Goal: Task Accomplishment & Management: Use online tool/utility

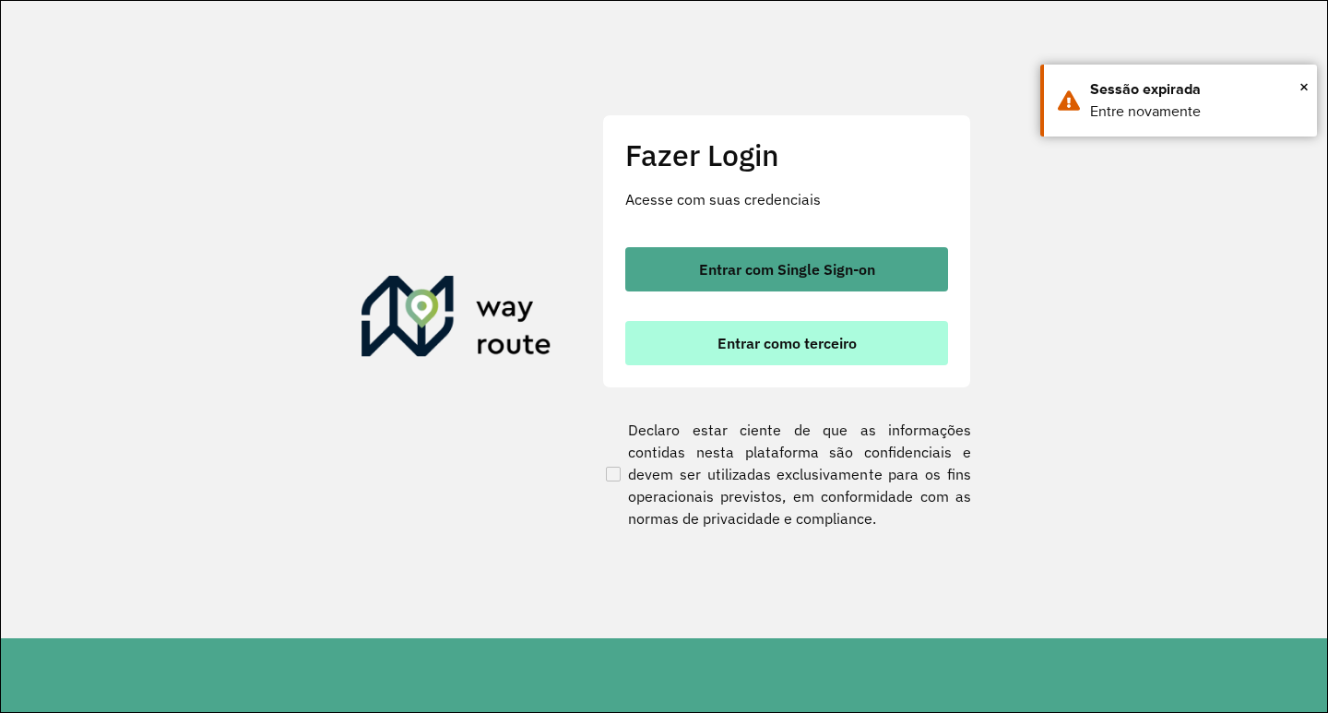
click at [772, 345] on span "Entrar como terceiro" at bounding box center [787, 343] width 139 height 15
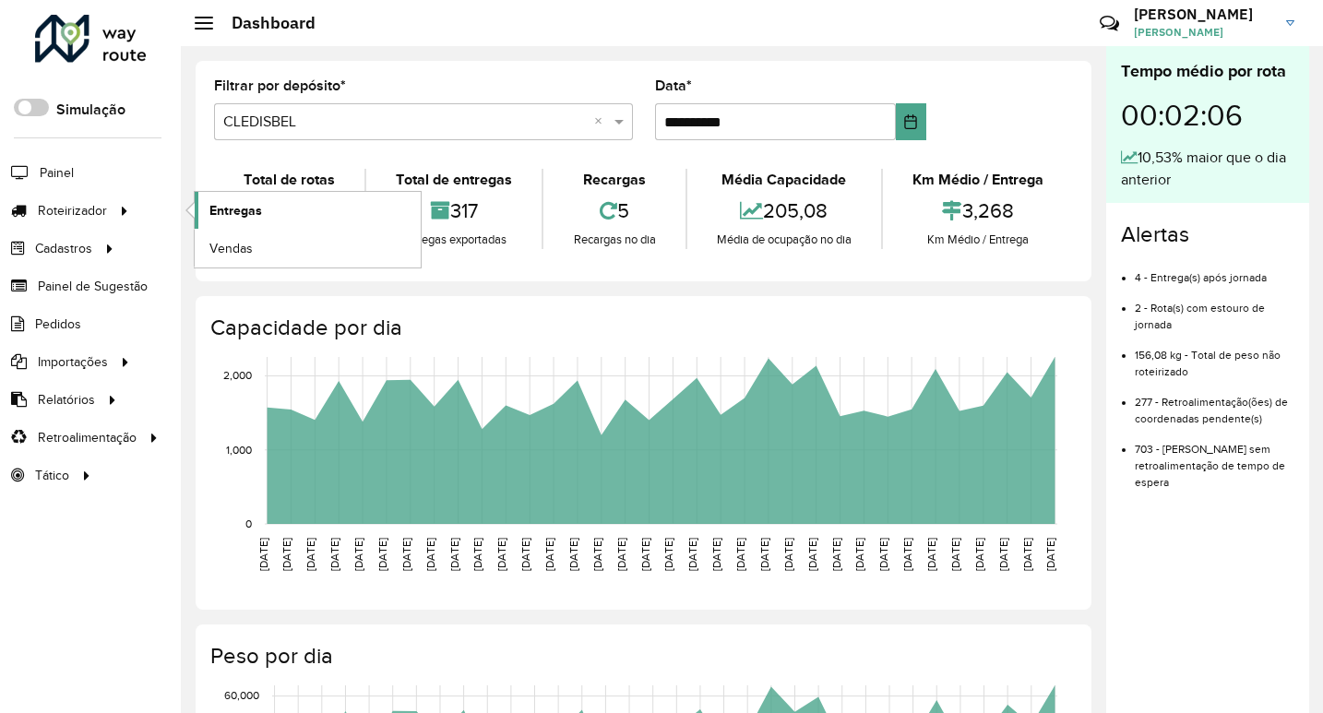
click at [227, 208] on span "Entregas" at bounding box center [235, 210] width 53 height 19
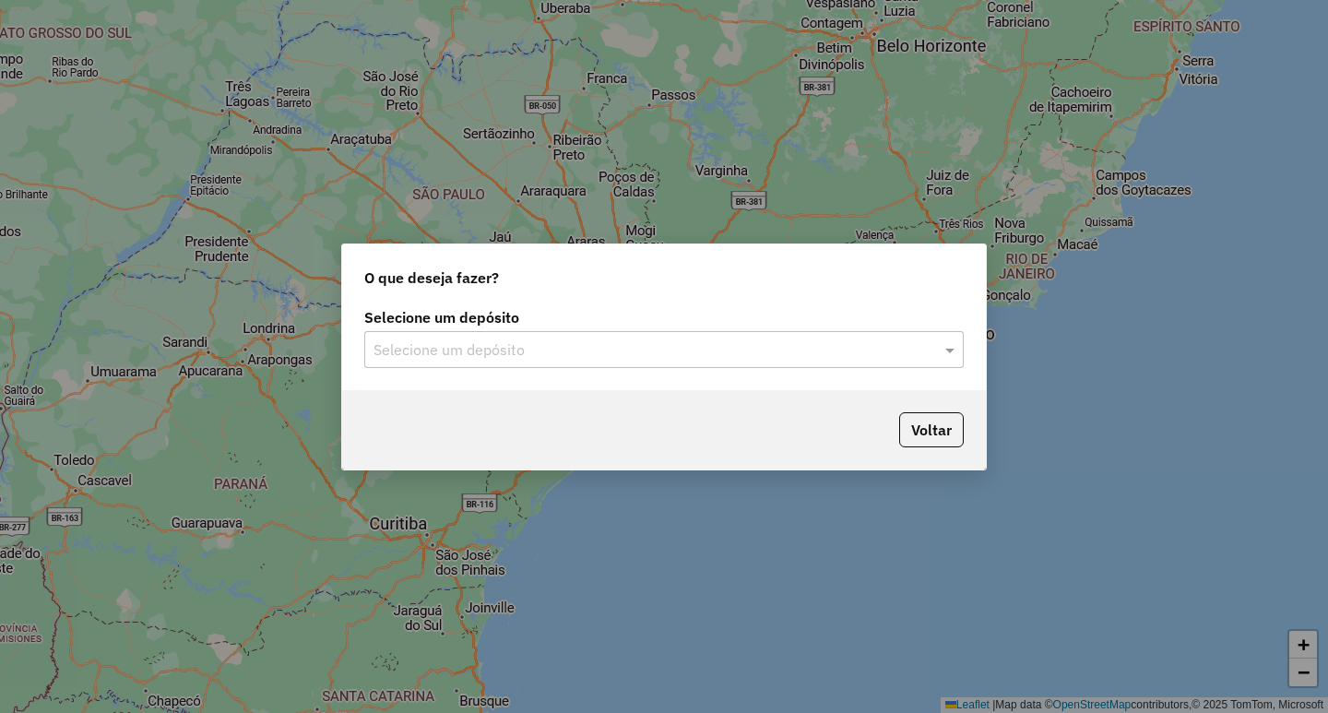
click at [667, 372] on div "Selecione um depósito Selecione um depósito" at bounding box center [664, 346] width 644 height 87
click at [700, 348] on input "text" at bounding box center [646, 350] width 544 height 22
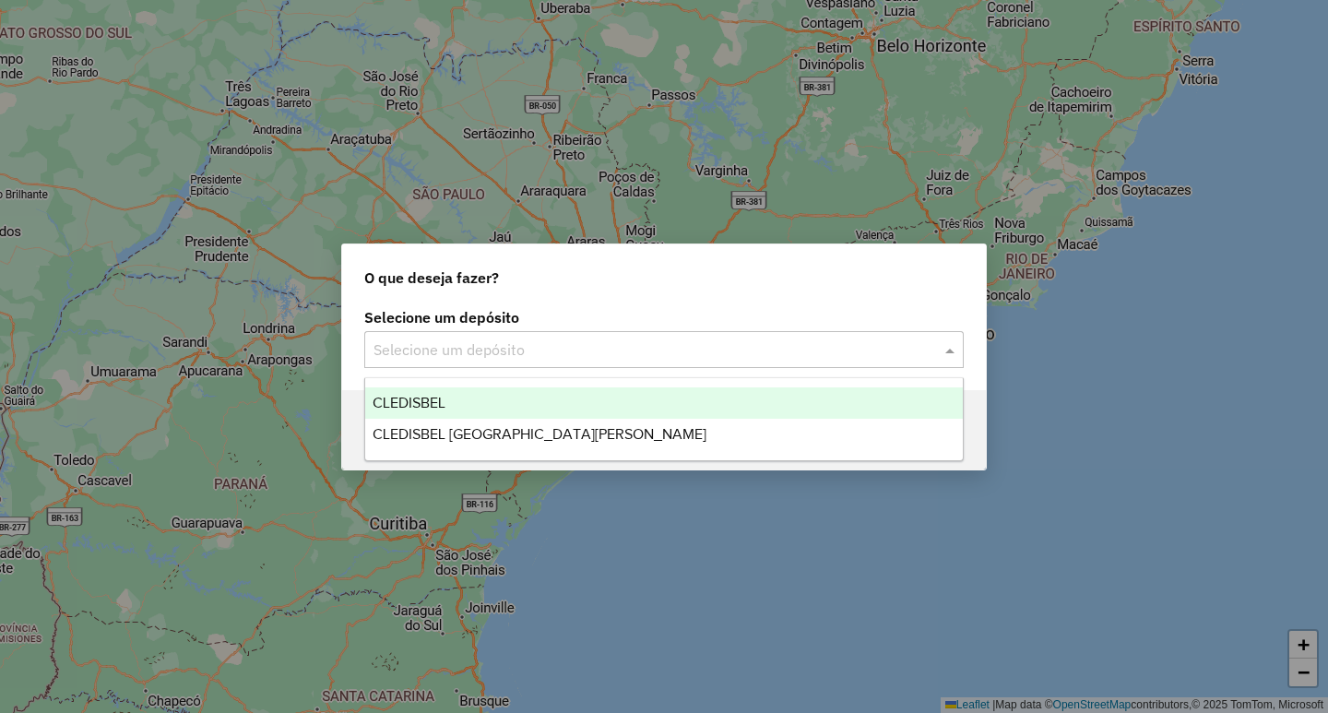
click at [475, 384] on ng-dropdown-panel "CLEDISBEL CLEDISBEL PORTO CALVO" at bounding box center [663, 419] width 599 height 84
click at [525, 405] on div "CLEDISBEL" at bounding box center [664, 402] width 598 height 31
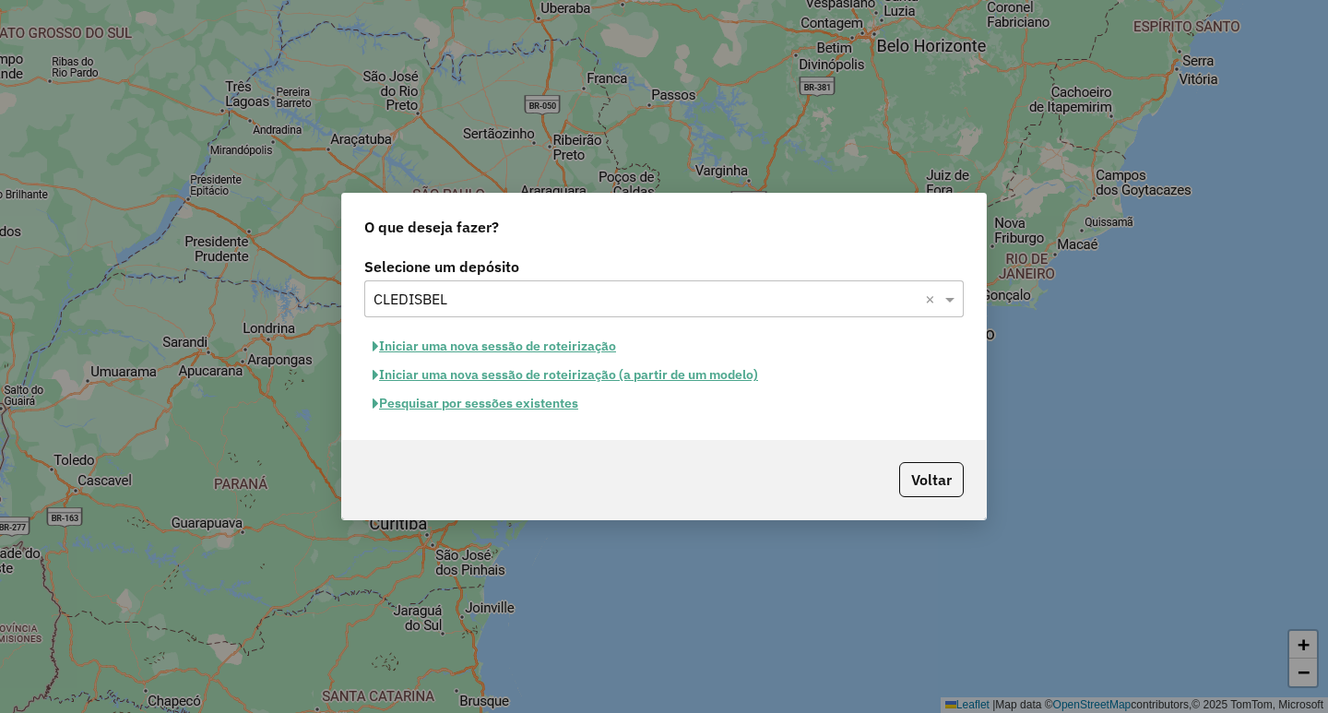
click at [459, 411] on button "Pesquisar por sessões existentes" at bounding box center [475, 403] width 222 height 29
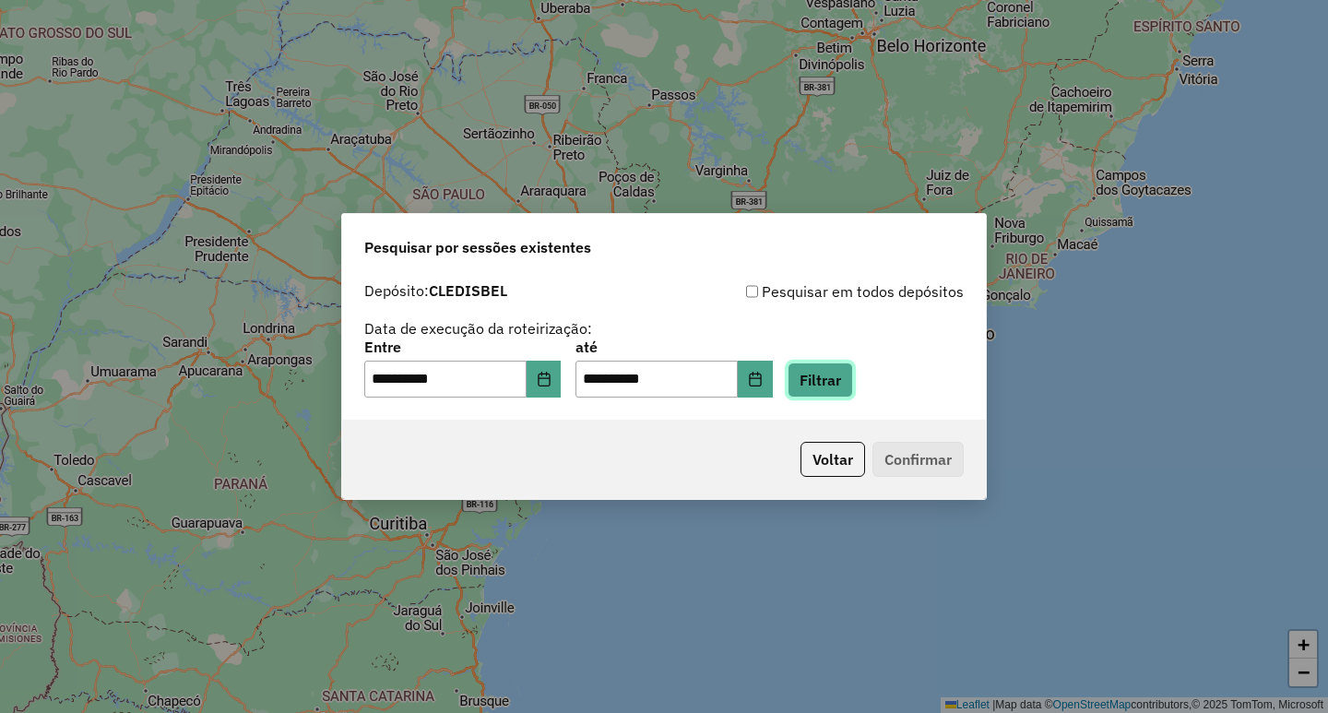
click at [846, 377] on button "Filtrar" at bounding box center [820, 379] width 65 height 35
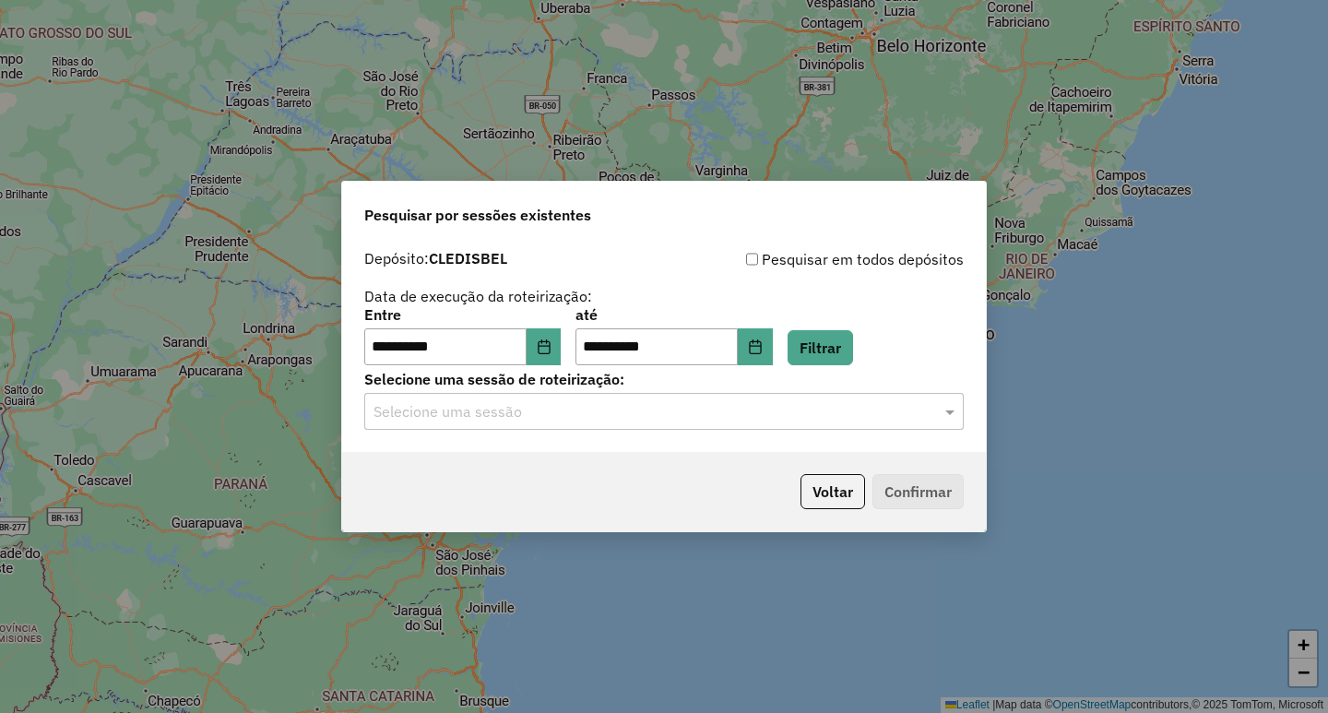
click at [682, 411] on input "text" at bounding box center [646, 412] width 544 height 22
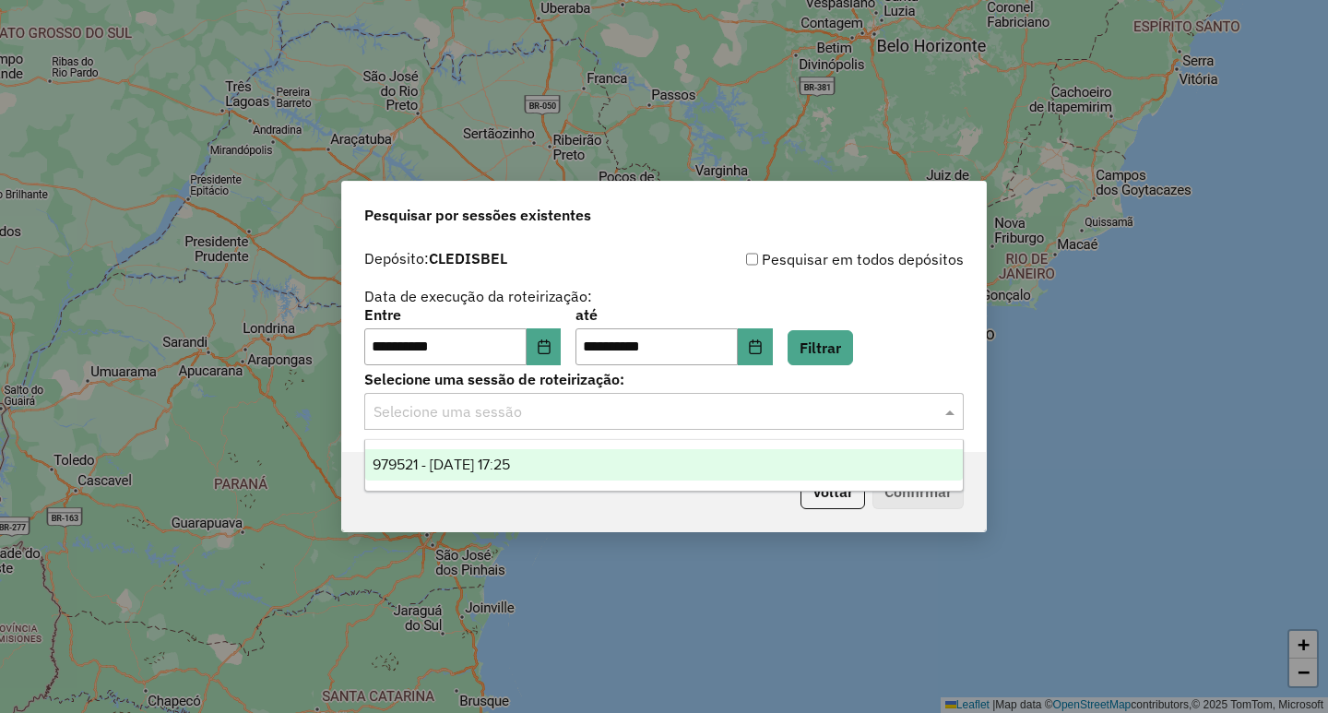
click at [581, 449] on div "979521 - 15/08/2025 17:25" at bounding box center [664, 464] width 598 height 31
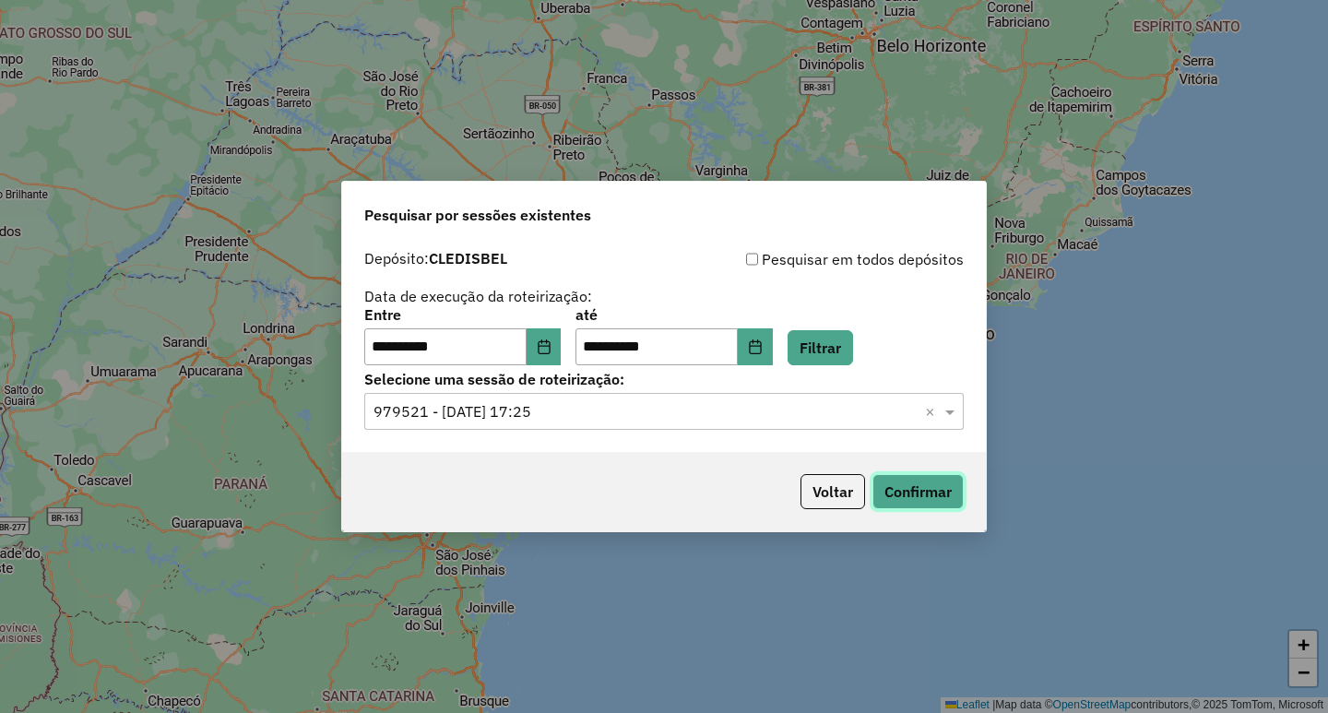
click at [917, 489] on button "Confirmar" at bounding box center [917, 491] width 91 height 35
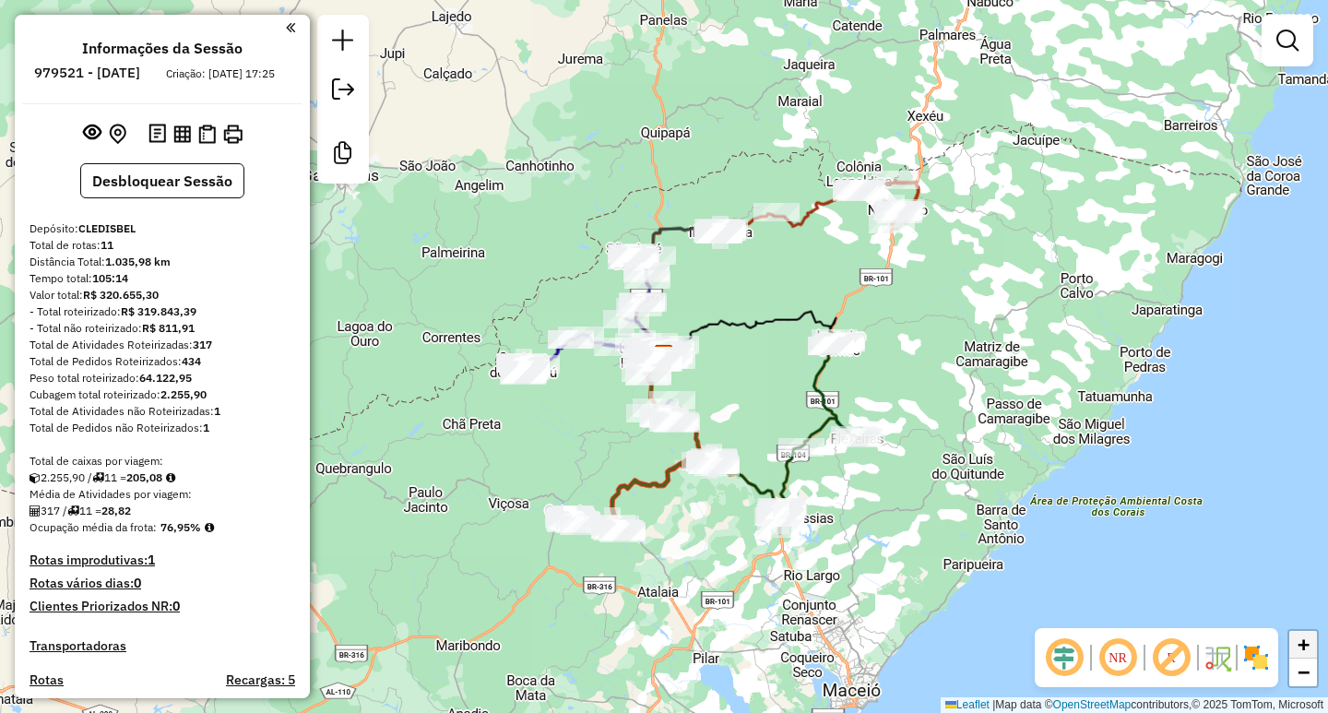
click at [1306, 638] on span "+" at bounding box center [1304, 644] width 12 height 23
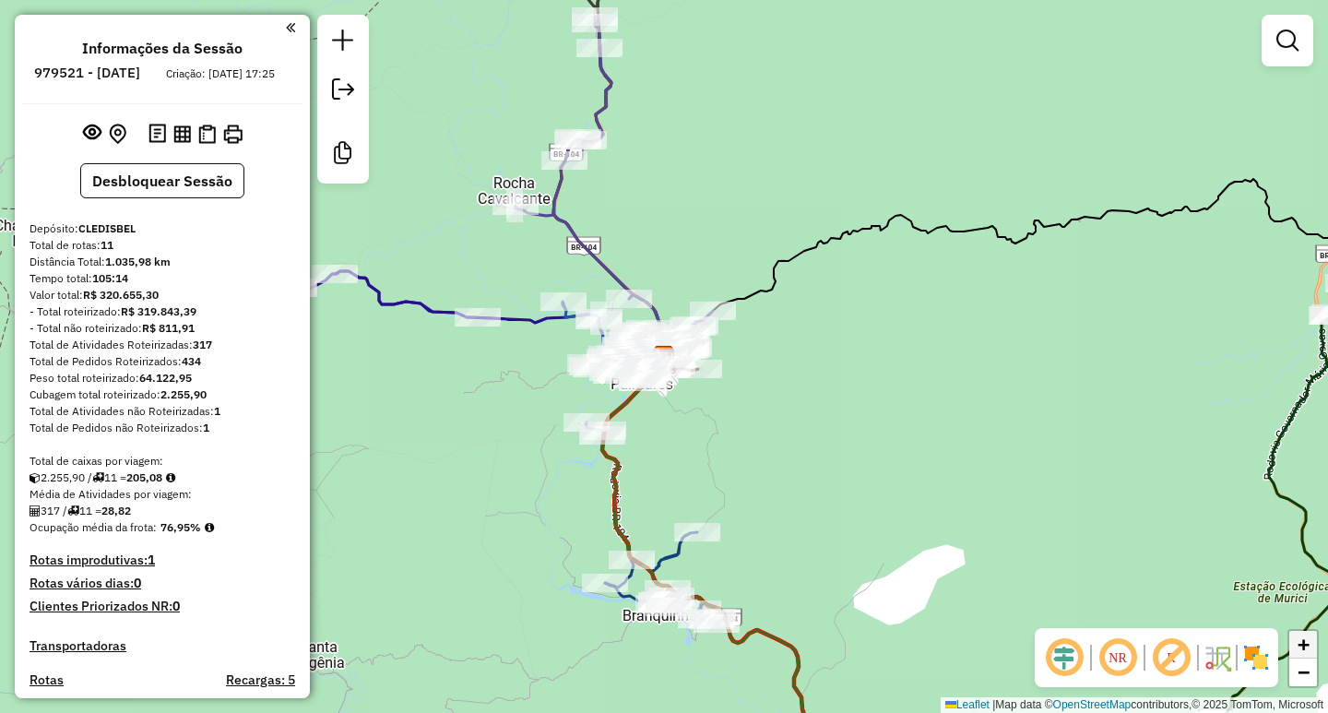
click at [1301, 640] on span "+" at bounding box center [1304, 644] width 12 height 23
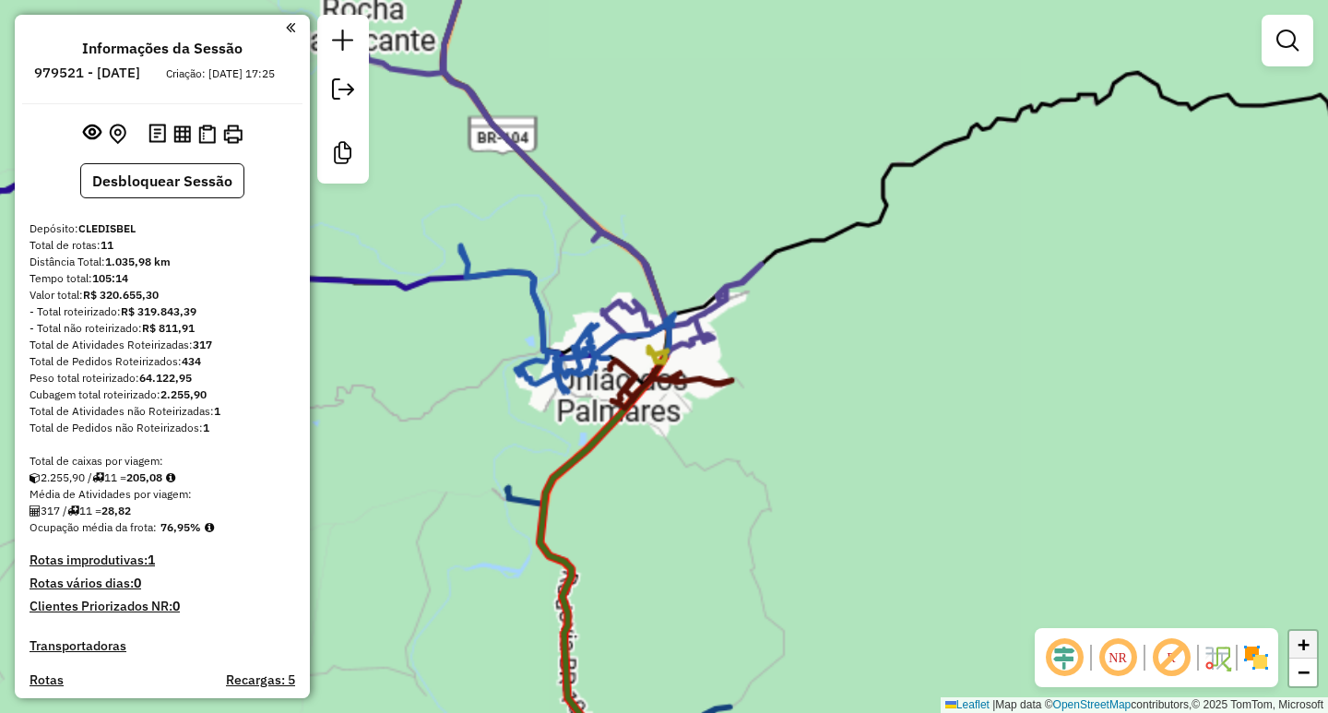
click at [1301, 640] on span "+" at bounding box center [1304, 644] width 12 height 23
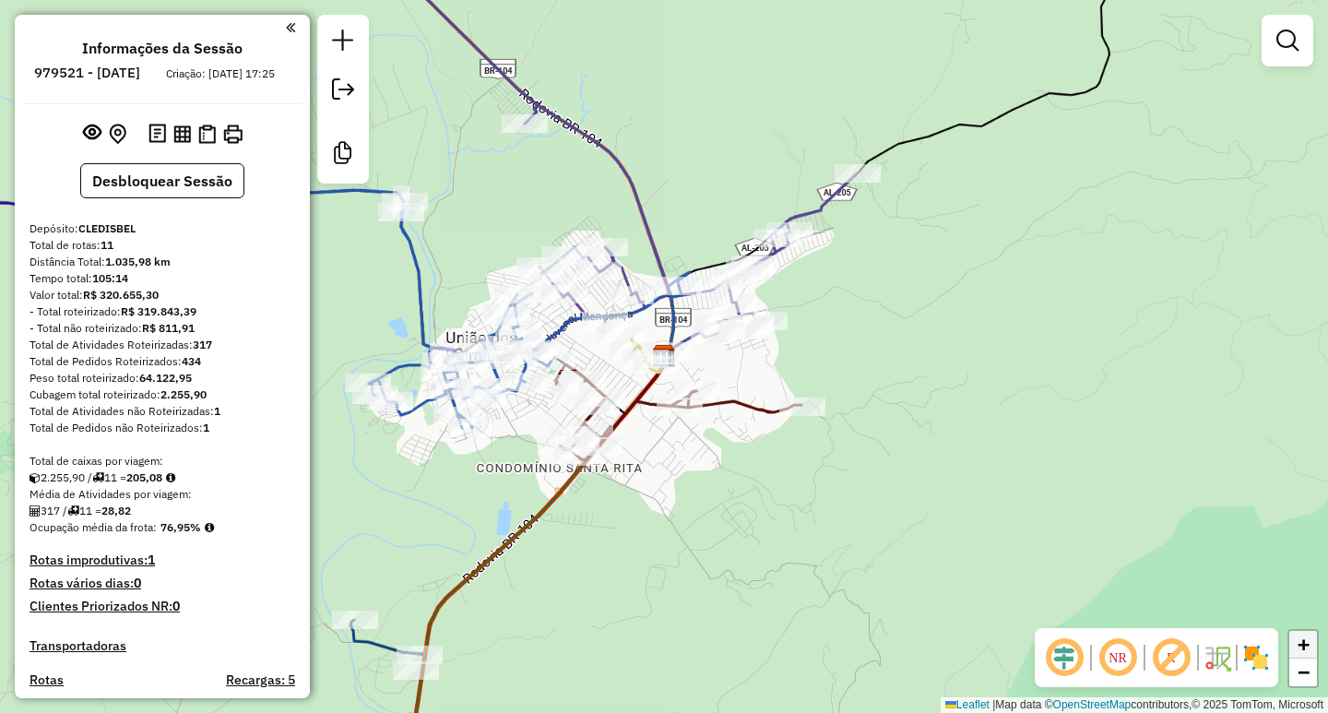
click at [1301, 640] on span "+" at bounding box center [1304, 644] width 12 height 23
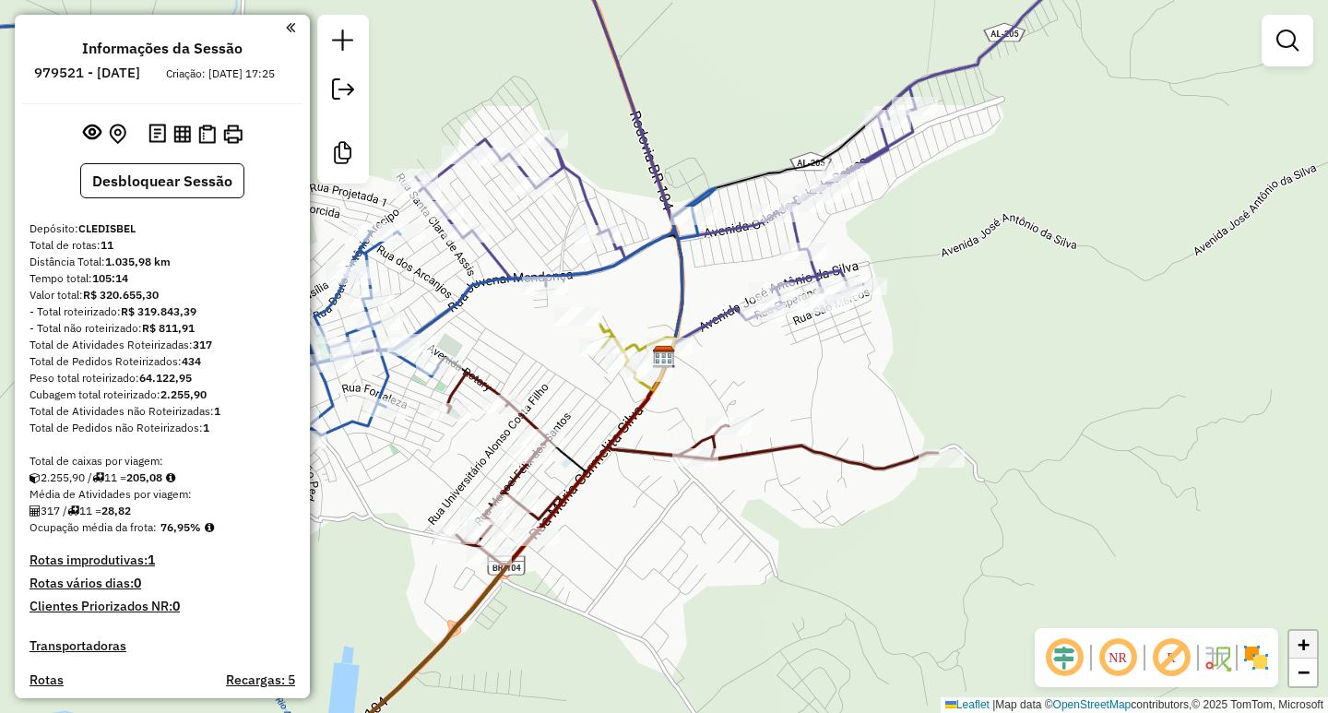
click at [1301, 640] on span "+" at bounding box center [1304, 644] width 12 height 23
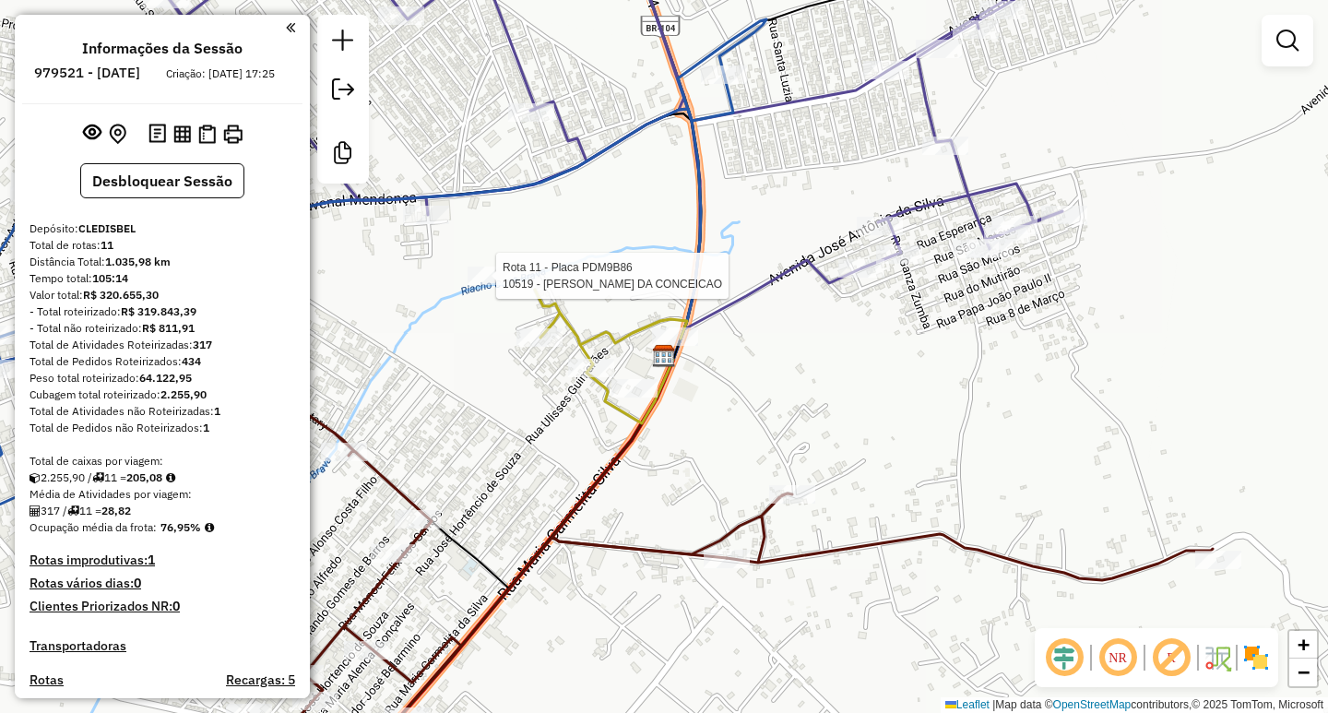
select select "**********"
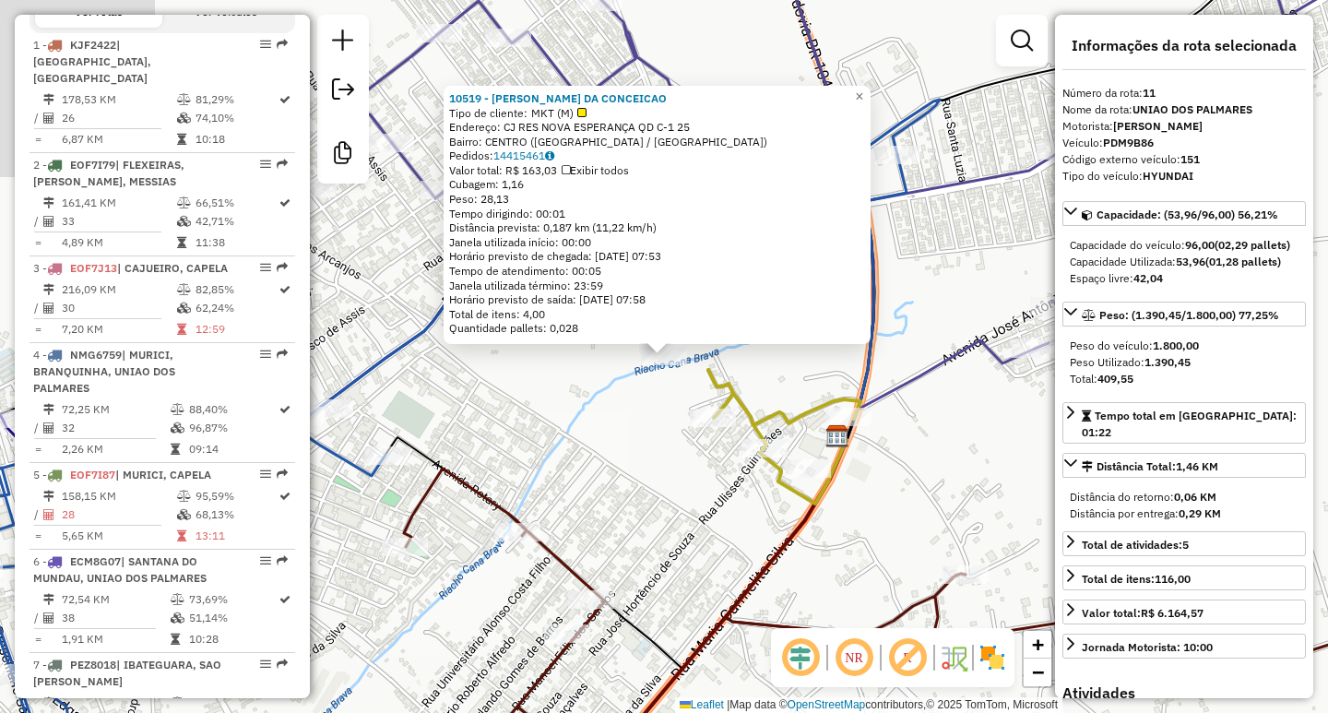
scroll to position [1525, 0]
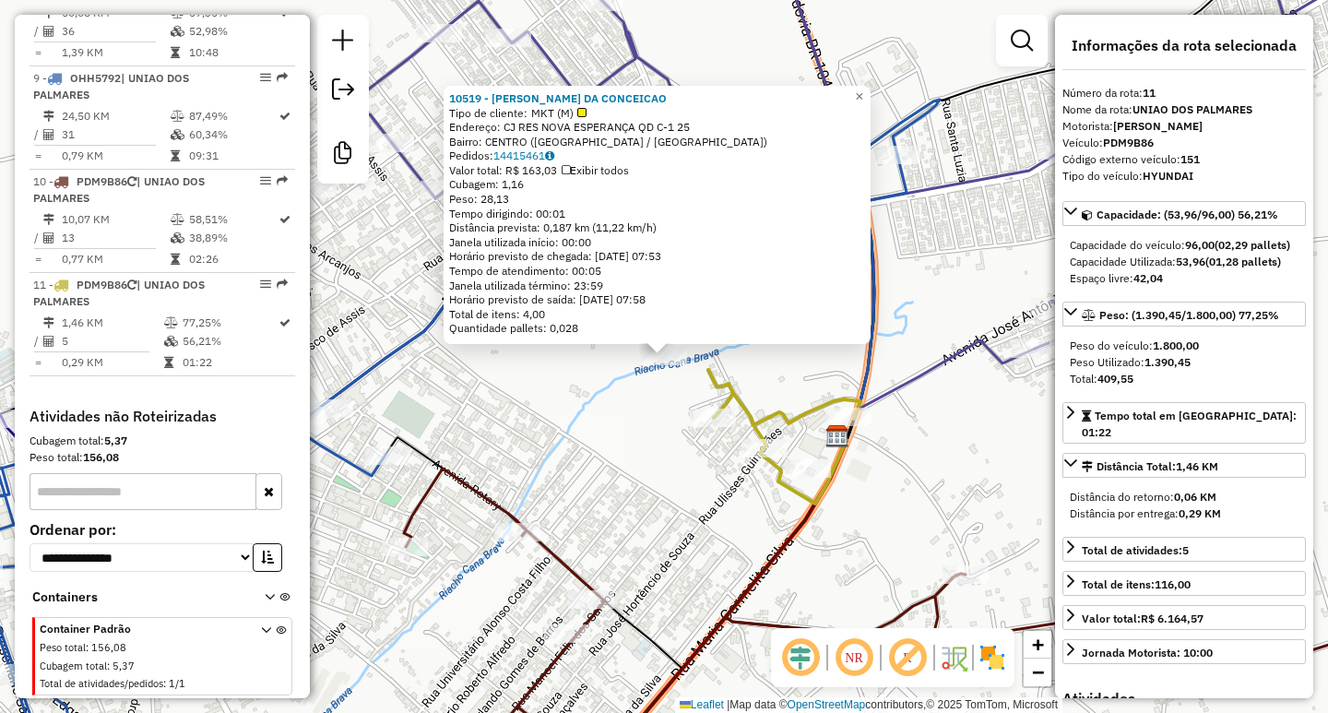
click at [518, 409] on div "10519 - JOSELITA MARIA DA CONCEICAO Tipo de cliente: MKT (M) Endereço: CJ RES N…" at bounding box center [664, 356] width 1328 height 713
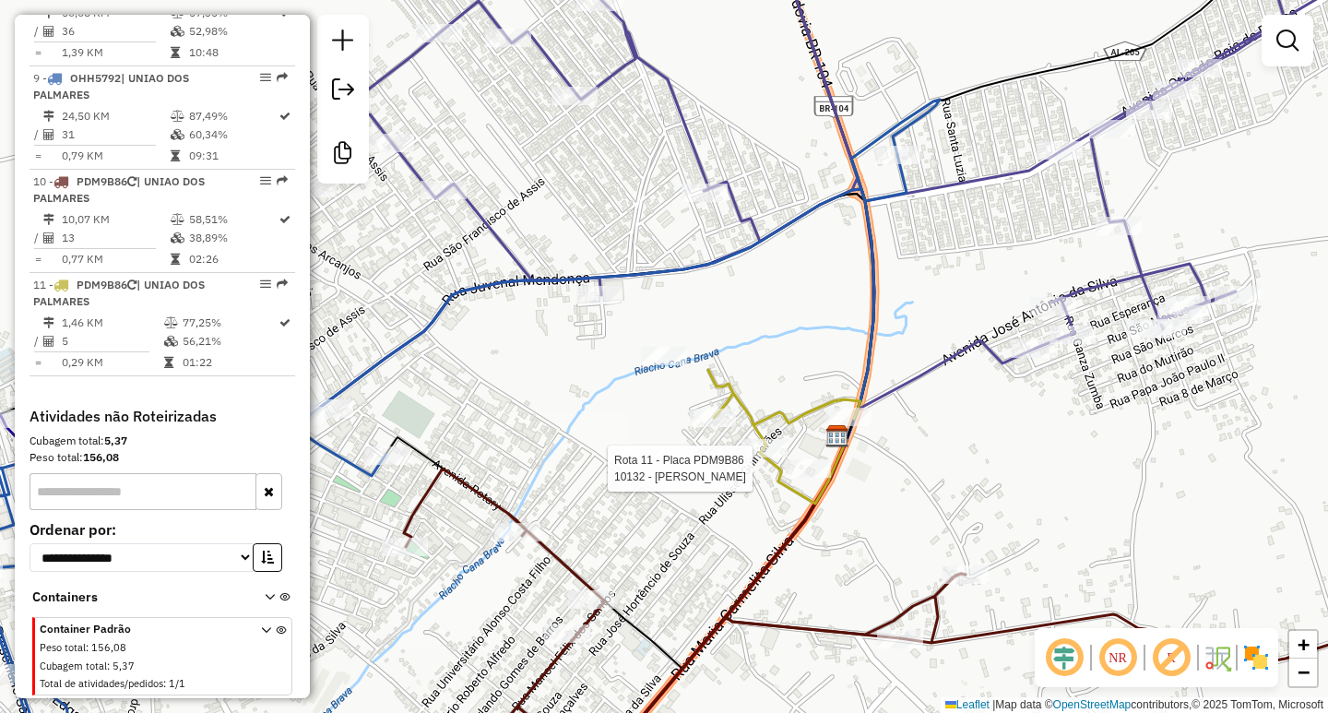
select select "**********"
